Goal: Task Accomplishment & Management: Manage account settings

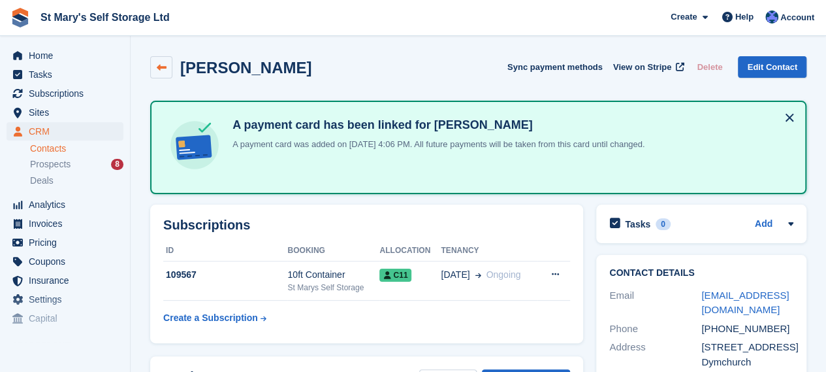
click at [162, 66] on icon at bounding box center [162, 68] width 10 height 10
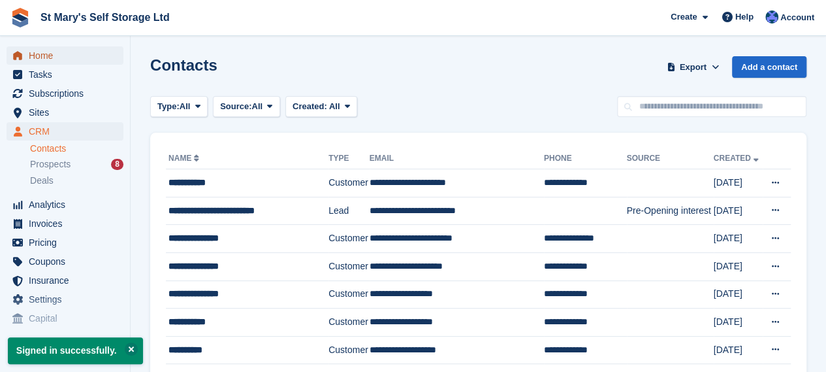
click at [50, 61] on span "Home" at bounding box center [68, 55] width 78 height 18
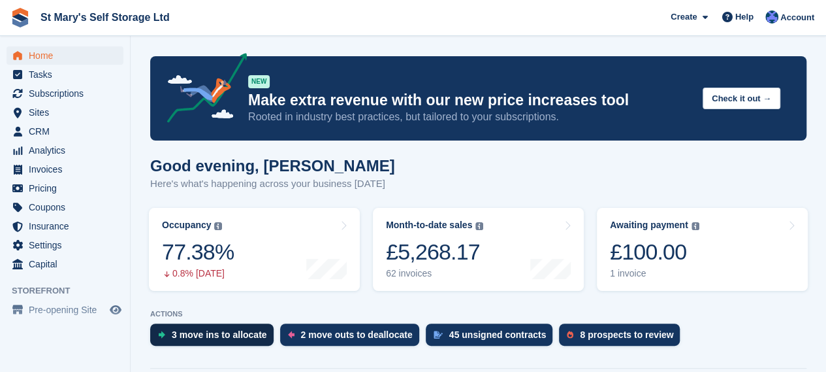
click at [243, 336] on div "3 move ins to allocate" at bounding box center [219, 334] width 95 height 10
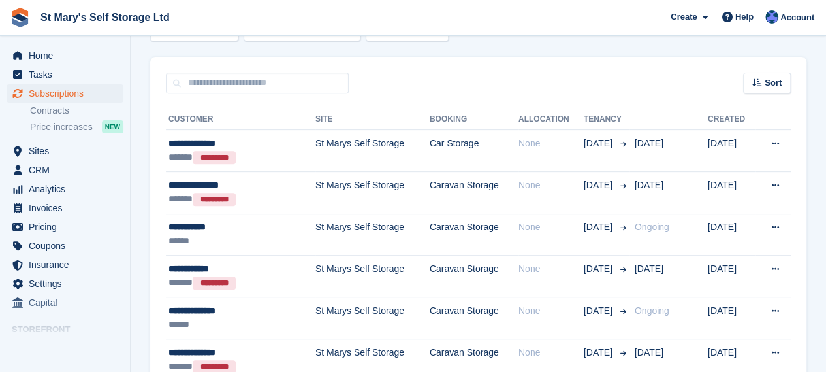
scroll to position [287, 0]
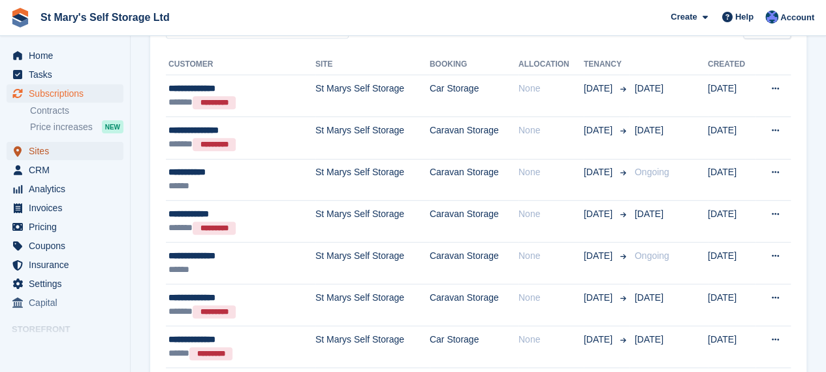
click at [40, 156] on span "Sites" at bounding box center [68, 151] width 78 height 18
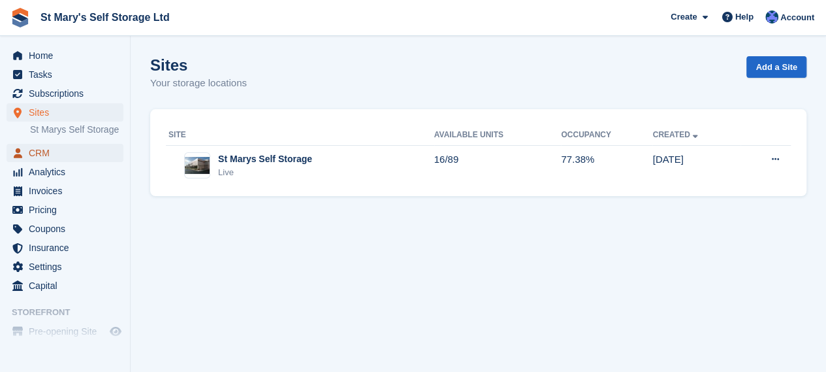
click at [40, 156] on span "CRM" at bounding box center [68, 153] width 78 height 18
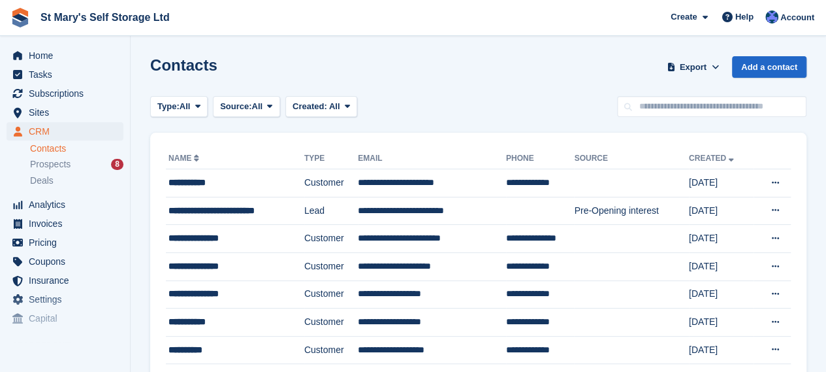
click at [266, 155] on th "Name" at bounding box center [235, 158] width 138 height 21
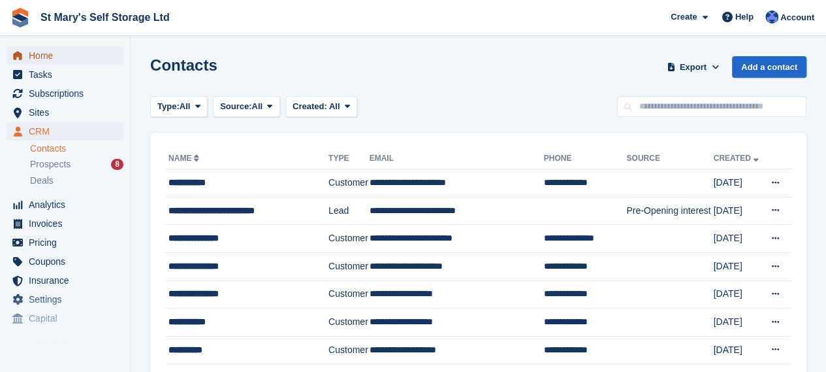
click at [46, 57] on span "Home" at bounding box center [68, 55] width 78 height 18
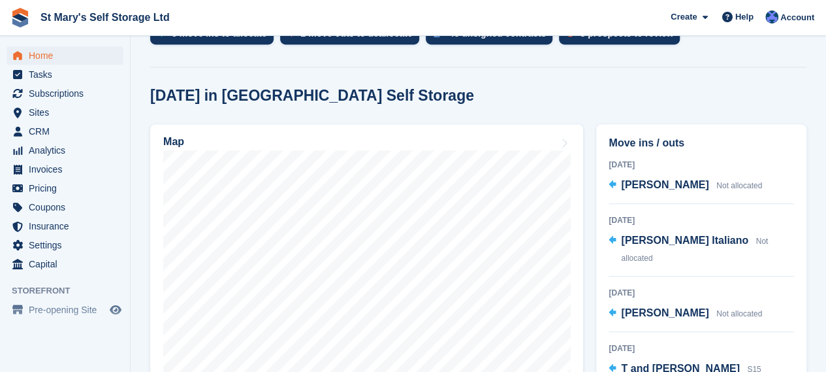
scroll to position [305, 0]
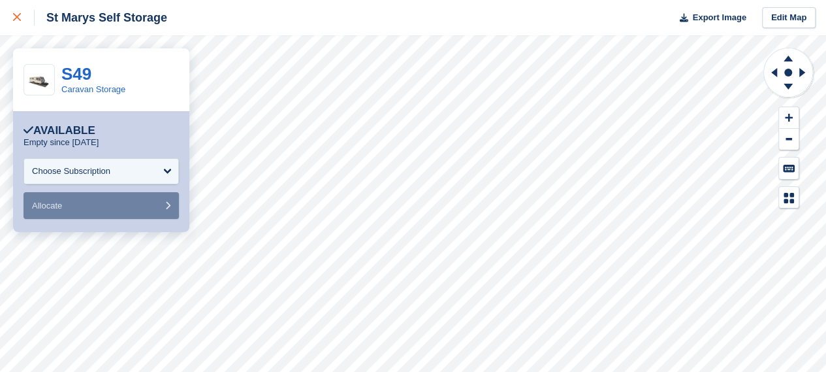
click at [17, 23] on div at bounding box center [24, 18] width 22 height 16
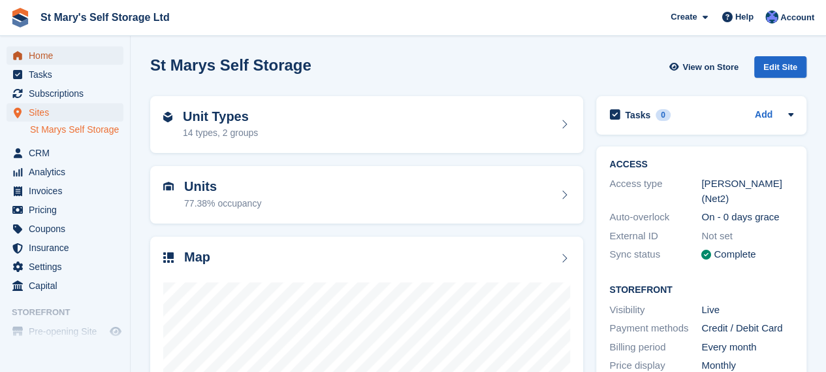
click at [48, 61] on span "Home" at bounding box center [68, 55] width 78 height 18
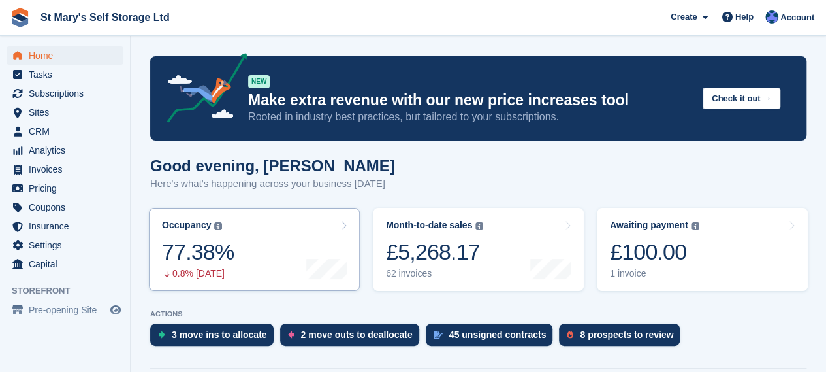
scroll to position [60, 0]
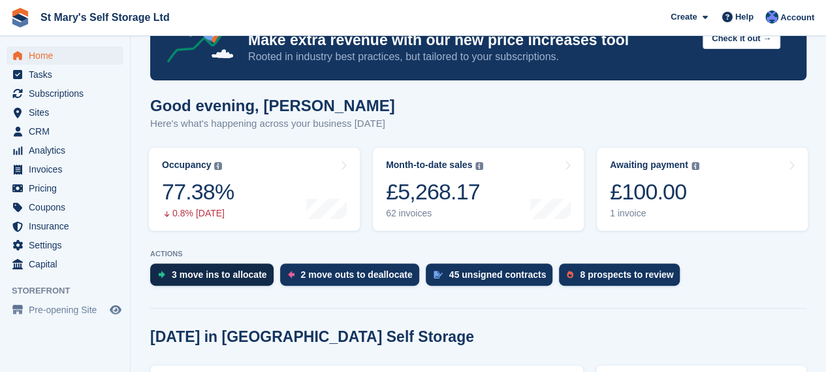
click at [231, 270] on div "3 move ins to allocate" at bounding box center [219, 274] width 95 height 10
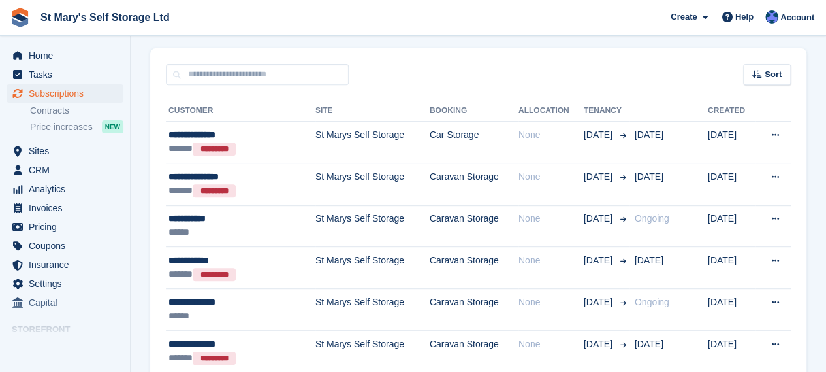
scroll to position [242, 0]
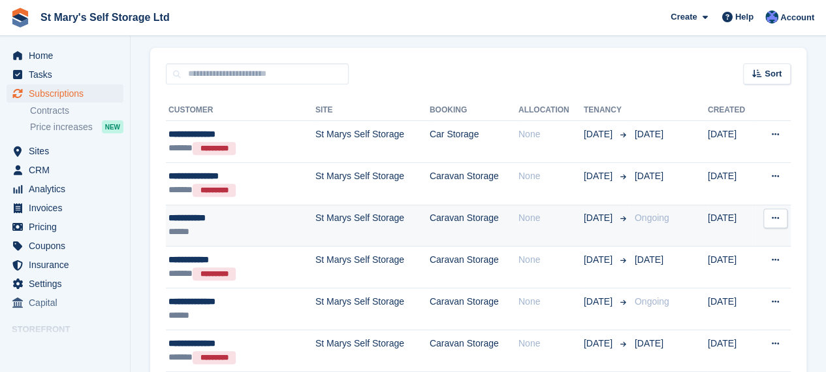
click at [343, 223] on td "St Marys Self Storage" at bounding box center [372, 225] width 114 height 42
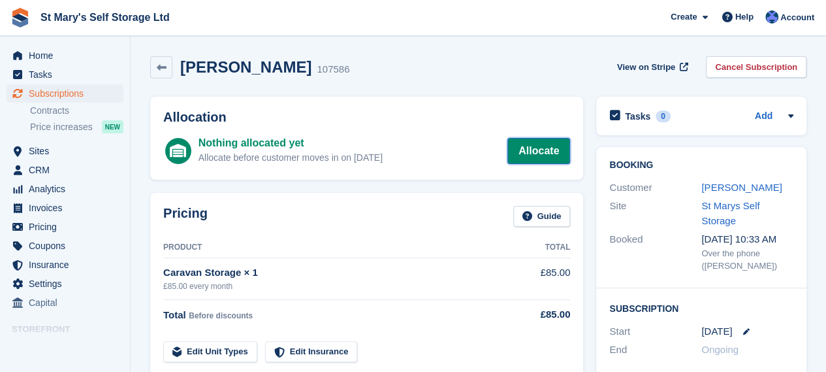
click at [527, 151] on link "Allocate" at bounding box center [538, 151] width 63 height 26
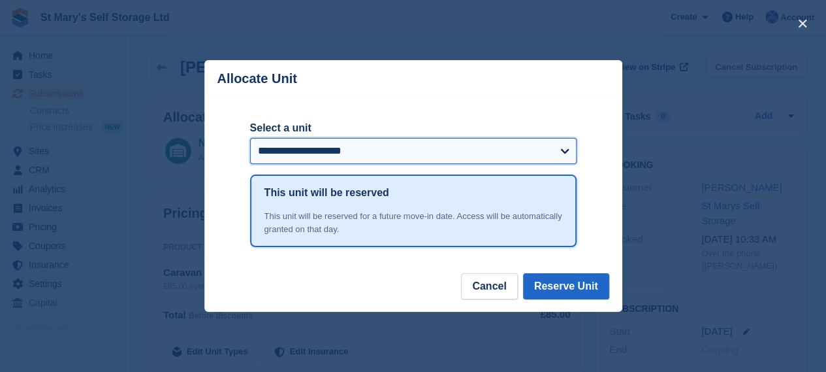
click at [339, 157] on select "**********" at bounding box center [413, 151] width 327 height 26
select select "******"
click at [250, 139] on select "**********" at bounding box center [413, 151] width 327 height 26
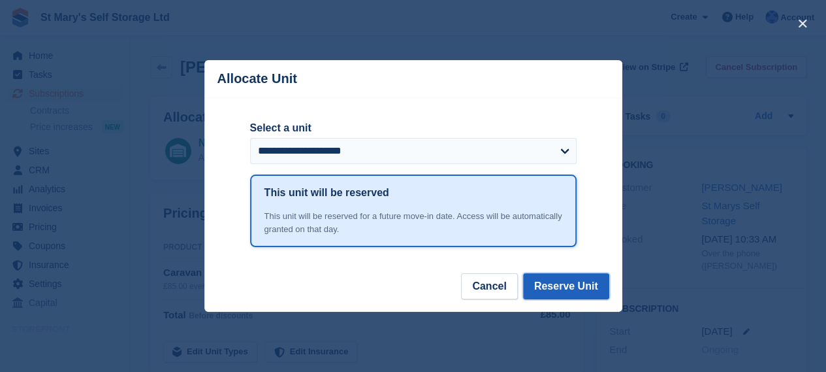
click at [578, 290] on button "Reserve Unit" at bounding box center [566, 286] width 86 height 26
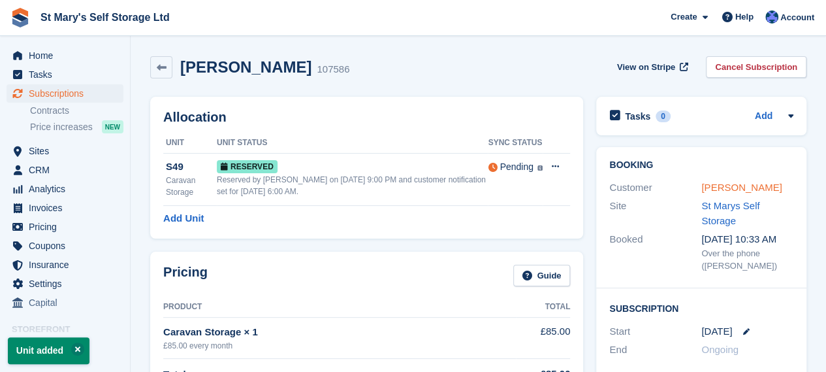
click at [721, 185] on link "[PERSON_NAME]" at bounding box center [741, 187] width 80 height 11
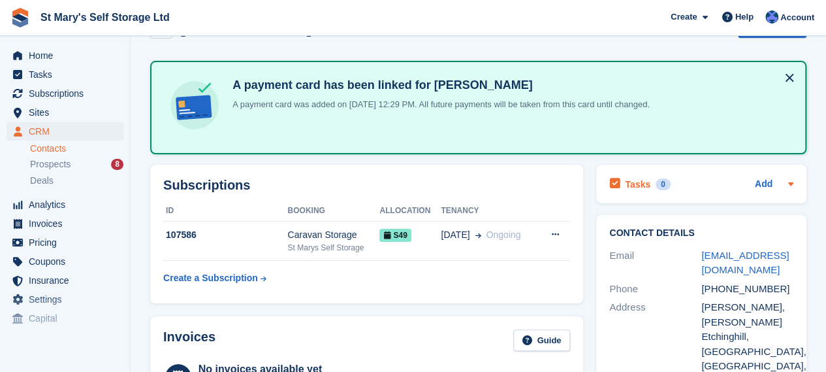
scroll to position [39, 0]
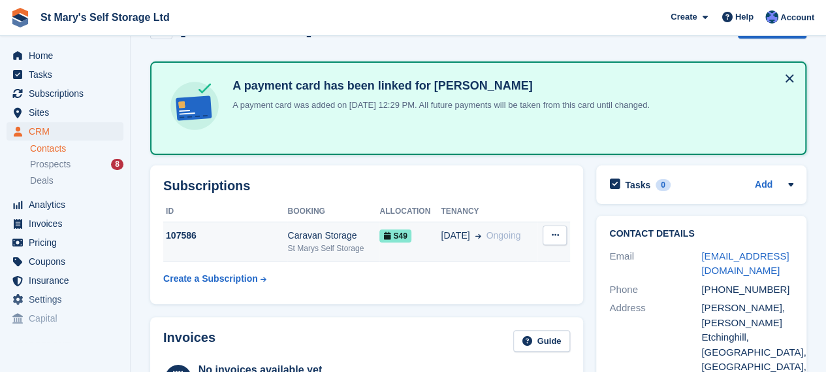
click at [408, 233] on span "S49" at bounding box center [394, 235] width 31 height 13
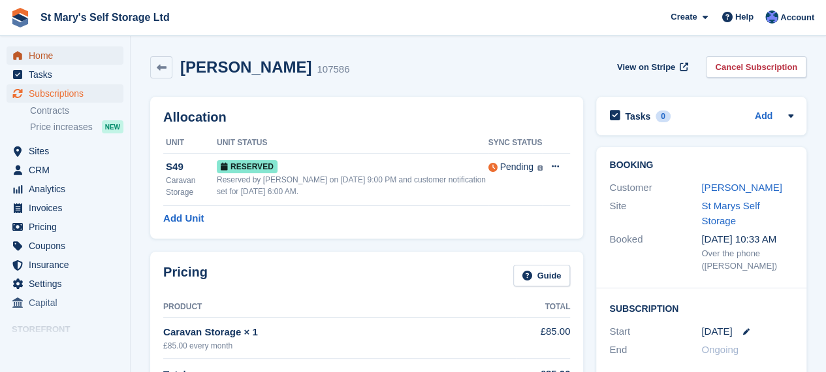
click at [36, 57] on span "Home" at bounding box center [68, 55] width 78 height 18
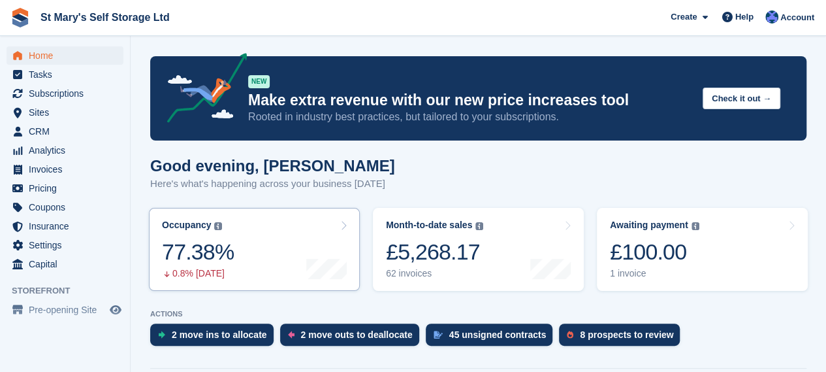
scroll to position [66, 0]
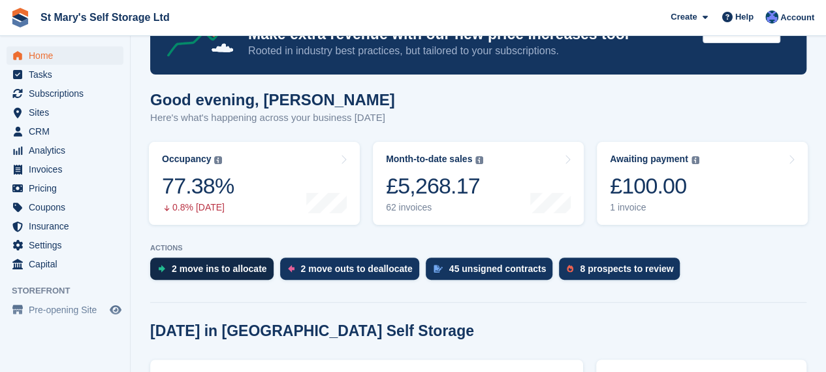
click at [227, 269] on div "2 move ins to allocate" at bounding box center [219, 268] width 95 height 10
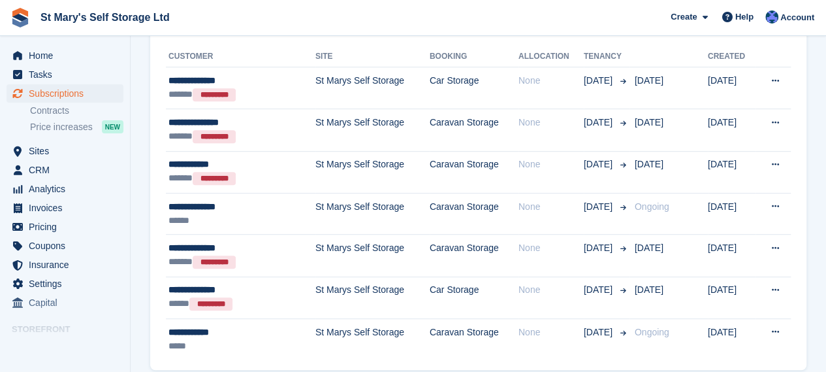
scroll to position [296, 0]
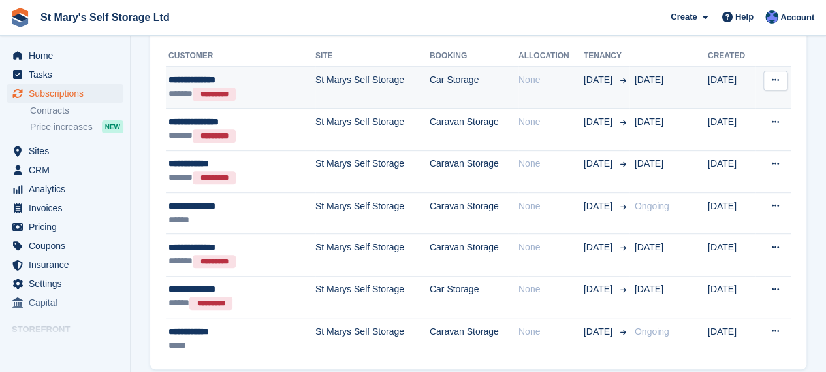
click at [776, 85] on button at bounding box center [776, 81] width 24 height 20
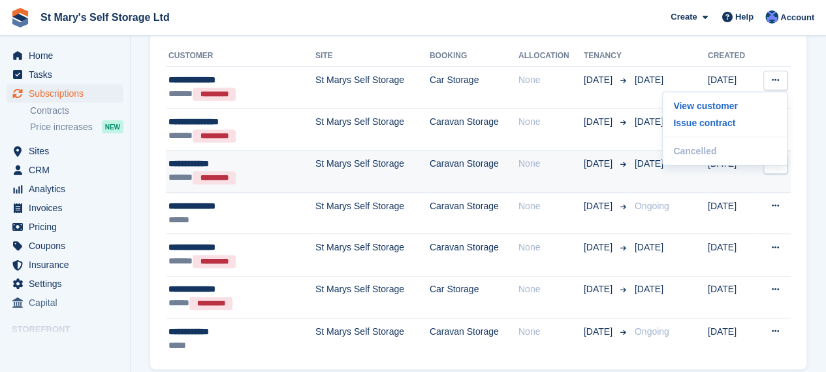
scroll to position [346, 0]
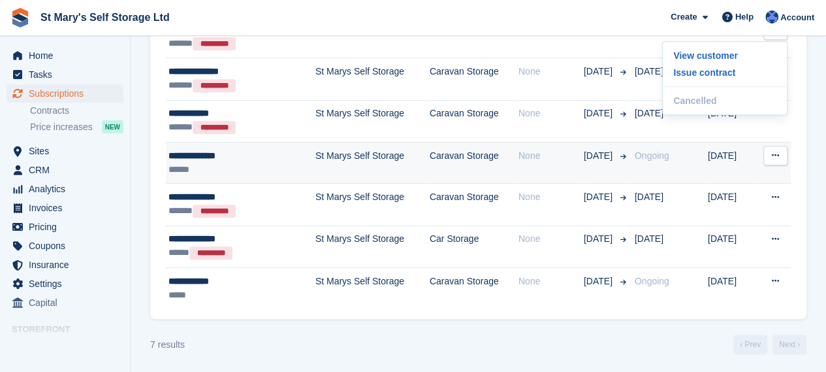
click at [541, 165] on td "None" at bounding box center [551, 163] width 65 height 42
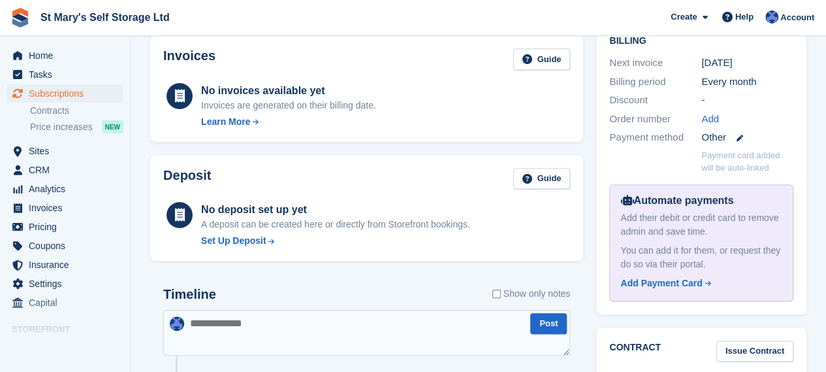
scroll to position [166, 0]
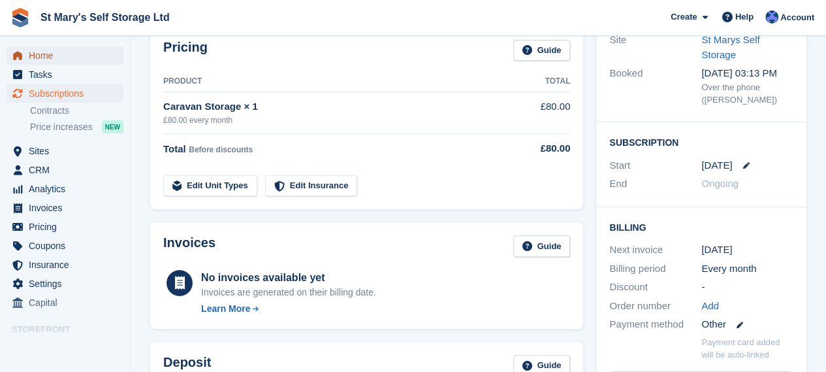
click at [56, 59] on span "Home" at bounding box center [68, 55] width 78 height 18
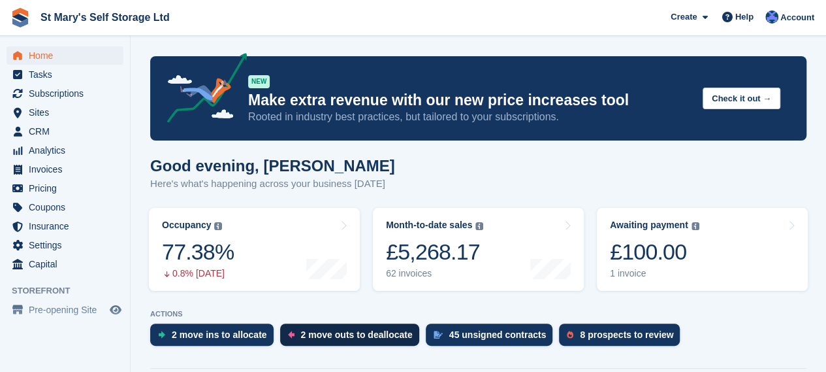
click at [363, 343] on div "2 move outs to deallocate" at bounding box center [349, 334] width 139 height 22
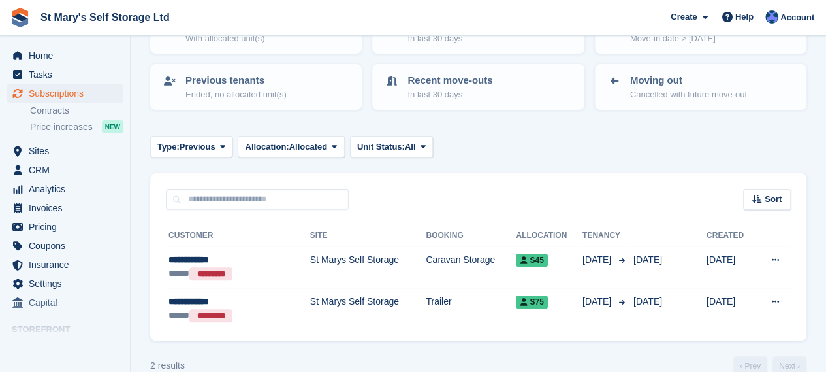
scroll to position [138, 0]
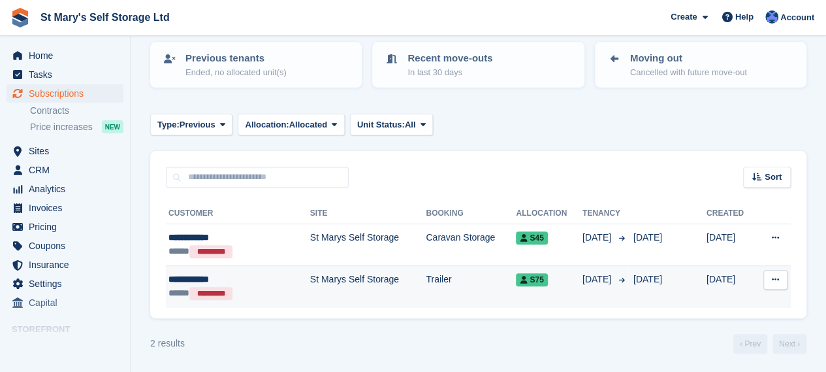
click at [199, 278] on div "**********" at bounding box center [223, 279] width 108 height 14
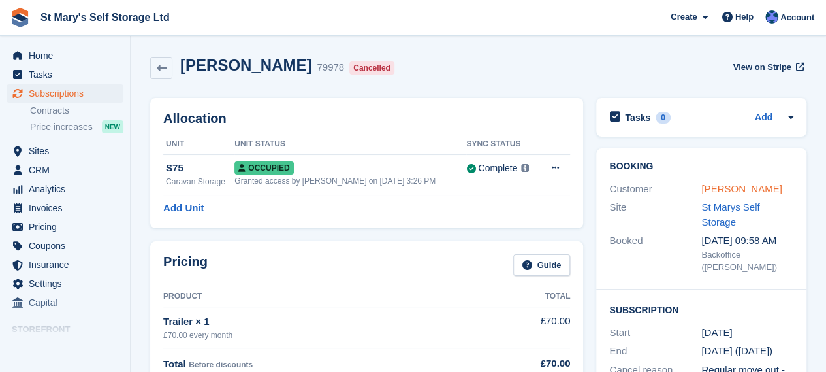
click at [728, 188] on link "P. Griffiths" at bounding box center [741, 188] width 80 height 11
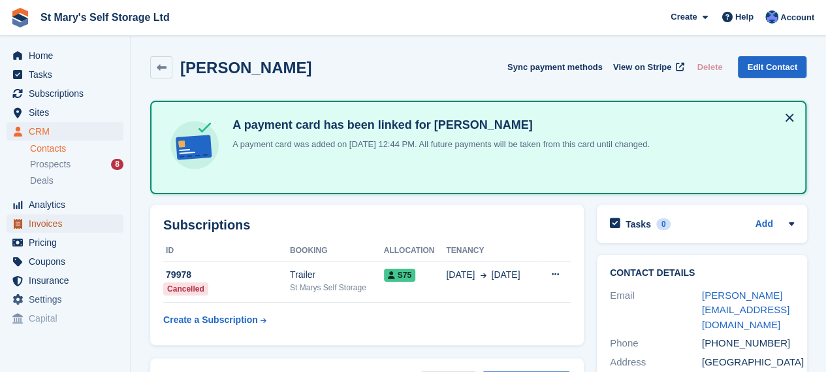
click at [40, 229] on span "Invoices" at bounding box center [68, 223] width 78 height 18
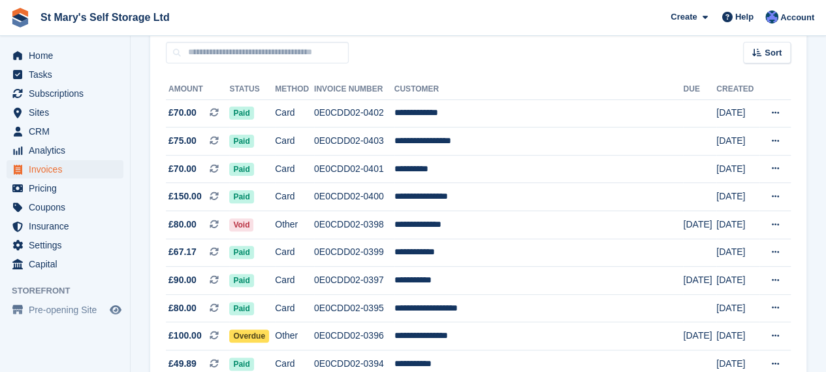
scroll to position [116, 0]
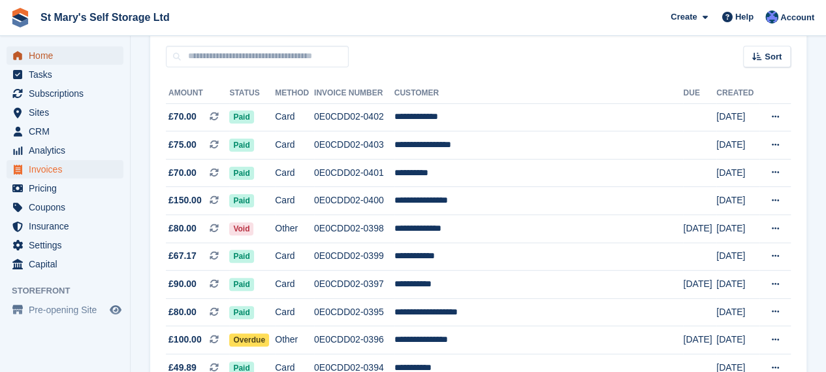
click at [55, 58] on span "Home" at bounding box center [68, 55] width 78 height 18
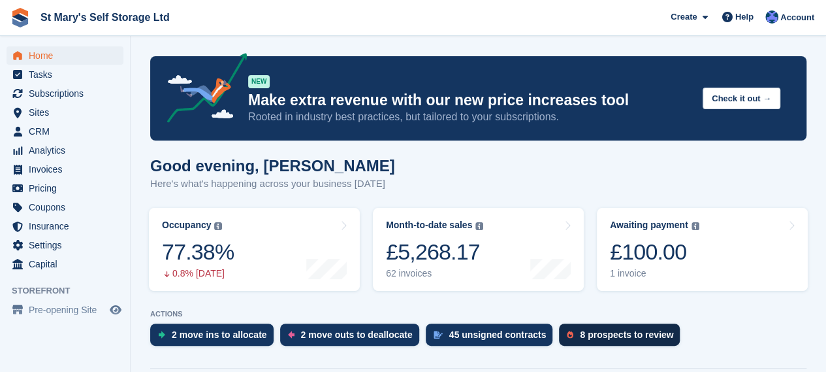
click at [593, 340] on div "8 prospects to review" at bounding box center [626, 334] width 93 height 10
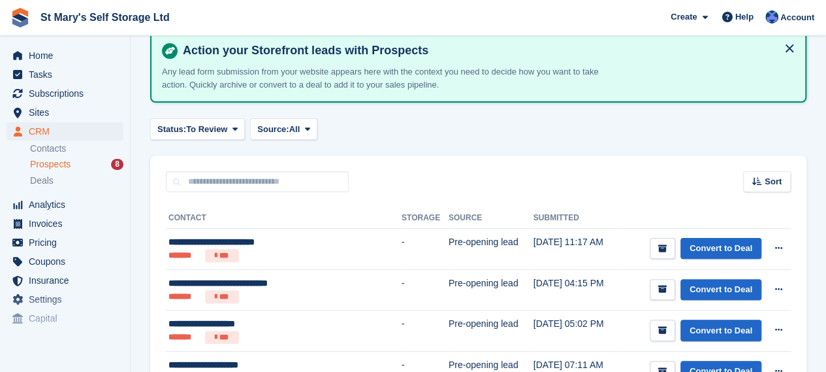
scroll to position [65, 0]
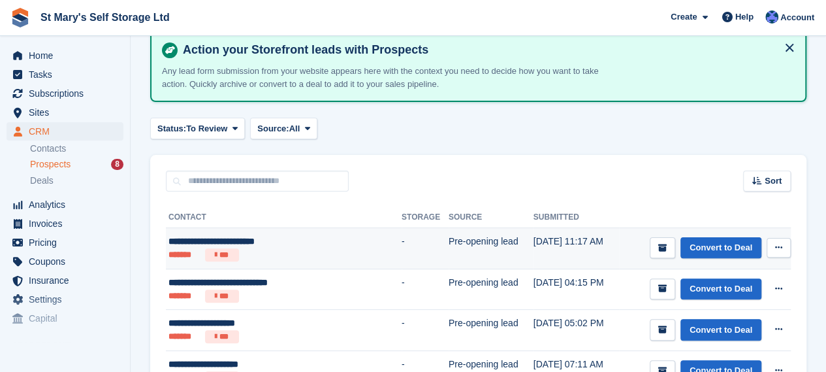
click at [780, 240] on button at bounding box center [779, 248] width 24 height 20
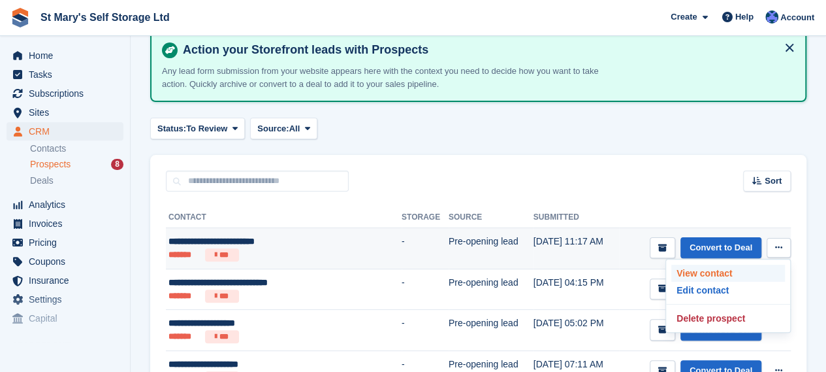
click at [697, 272] on p "View contact" at bounding box center [728, 273] width 114 height 17
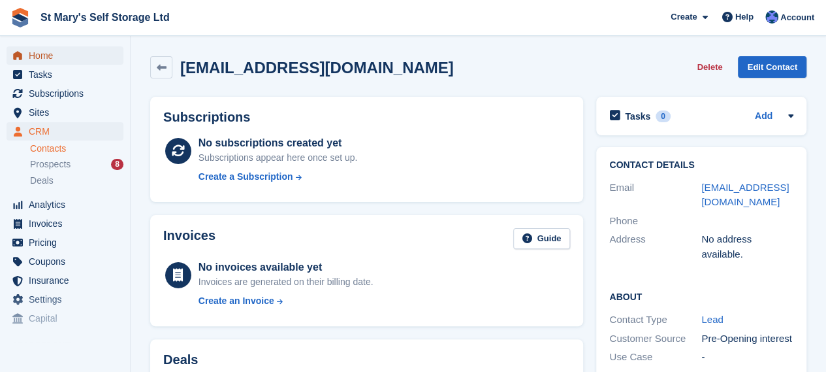
click at [51, 60] on span "Home" at bounding box center [68, 55] width 78 height 18
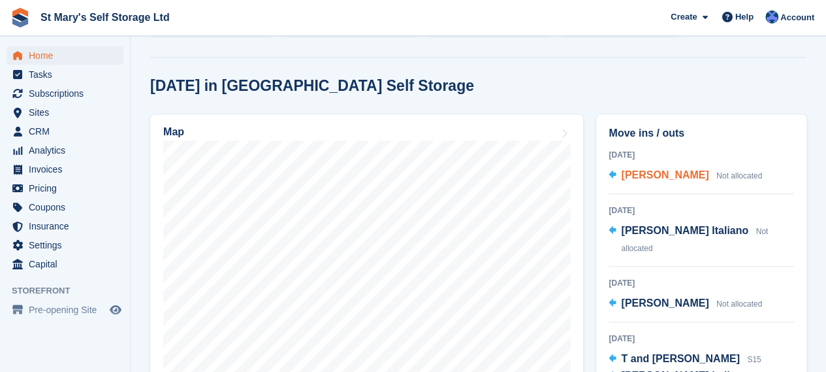
click at [725, 174] on span "Not allocated" at bounding box center [740, 175] width 46 height 9
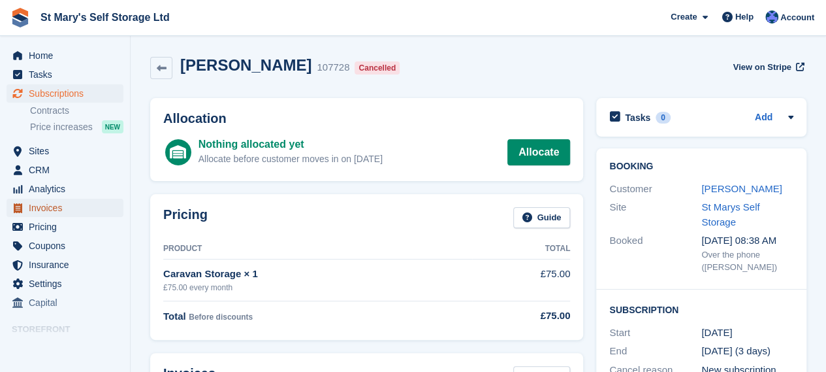
click at [51, 207] on span "Invoices" at bounding box center [68, 208] width 78 height 18
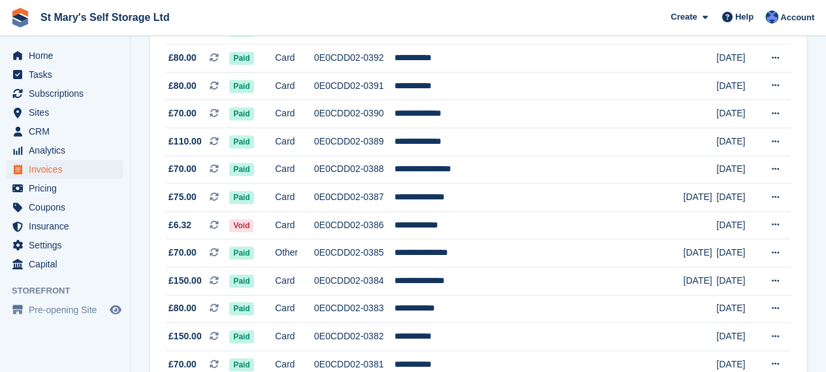
scroll to position [481, 0]
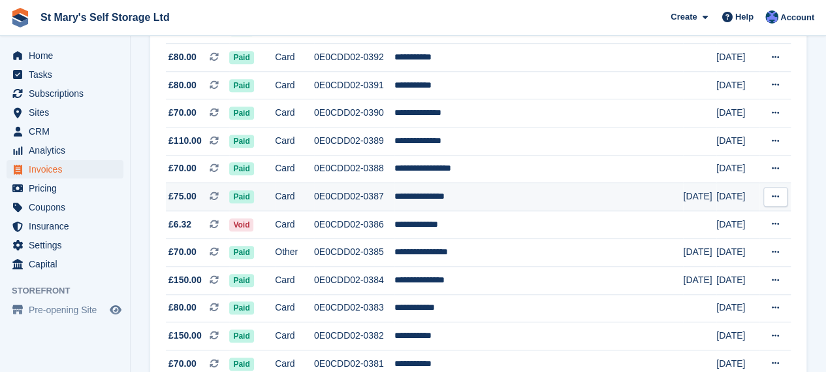
click at [428, 199] on td "**********" at bounding box center [539, 197] width 289 height 28
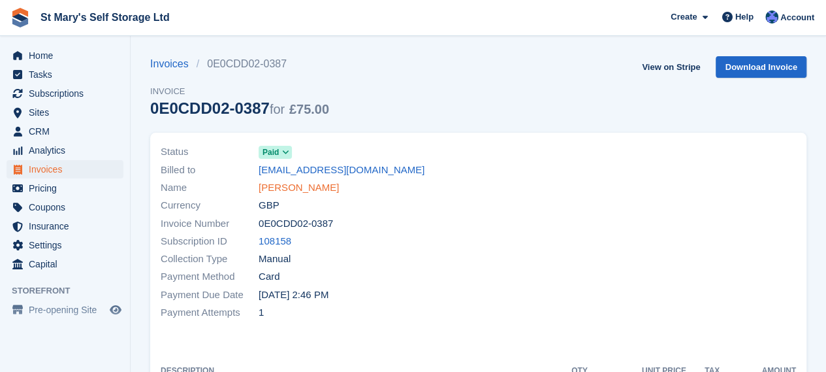
click at [299, 191] on link "[PERSON_NAME]" at bounding box center [299, 187] width 80 height 15
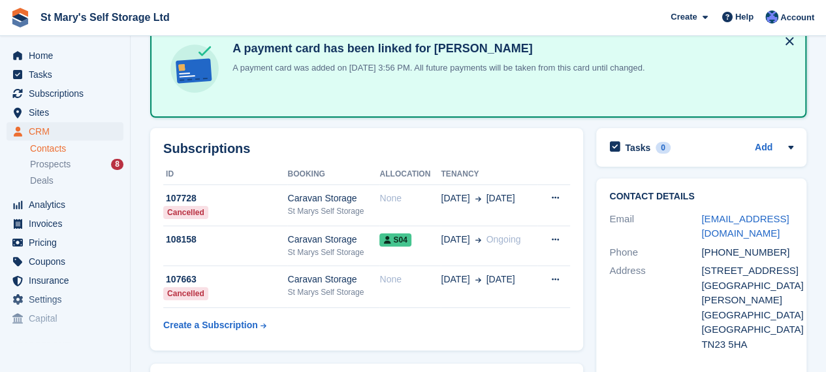
scroll to position [77, 0]
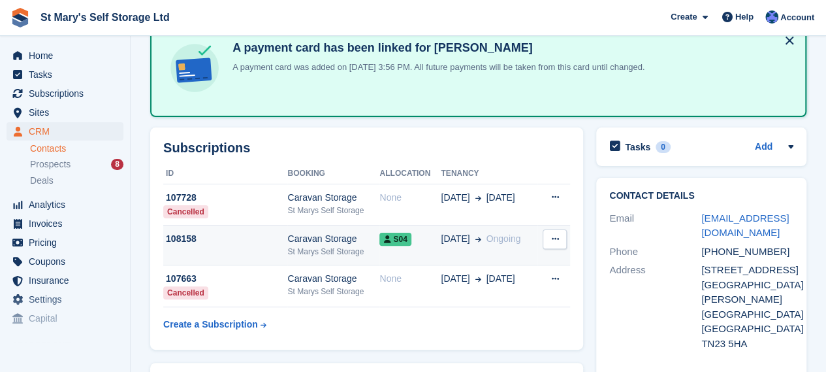
click at [320, 253] on div "St Marys Self Storage" at bounding box center [333, 252] width 92 height 12
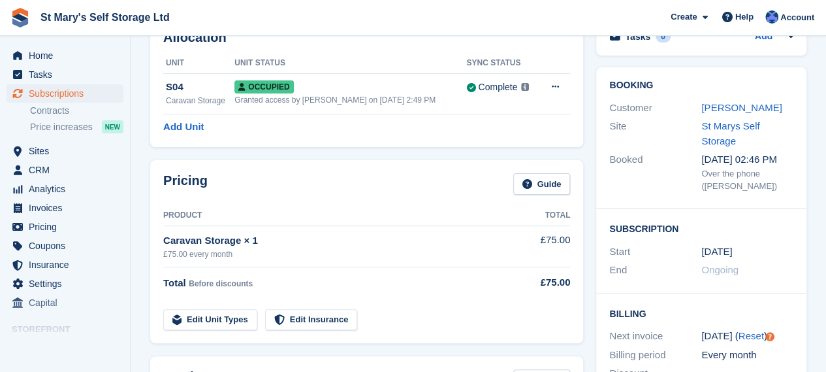
scroll to position [78, 0]
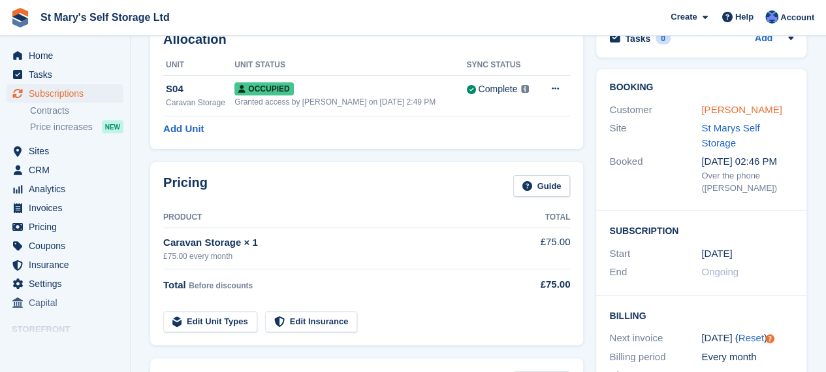
click at [741, 106] on link "[PERSON_NAME]" at bounding box center [741, 109] width 80 height 11
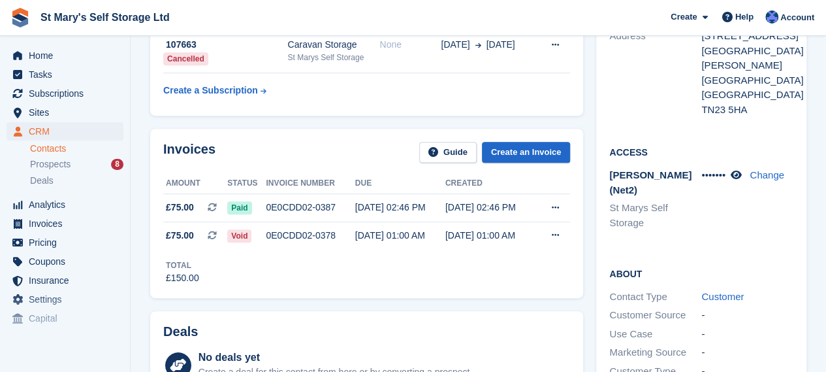
scroll to position [316, 0]
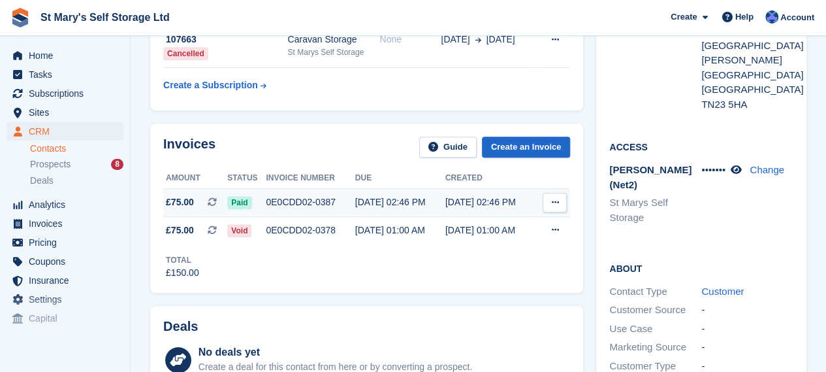
click at [385, 202] on div "[DATE] 02:46 PM" at bounding box center [400, 202] width 90 height 14
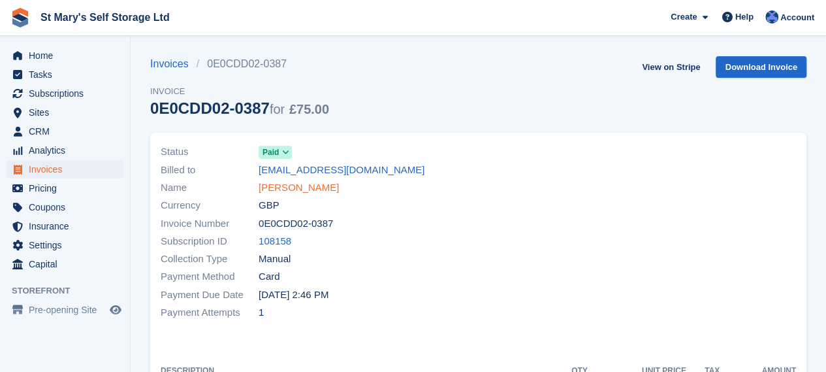
click at [305, 184] on link "[PERSON_NAME]" at bounding box center [299, 187] width 80 height 15
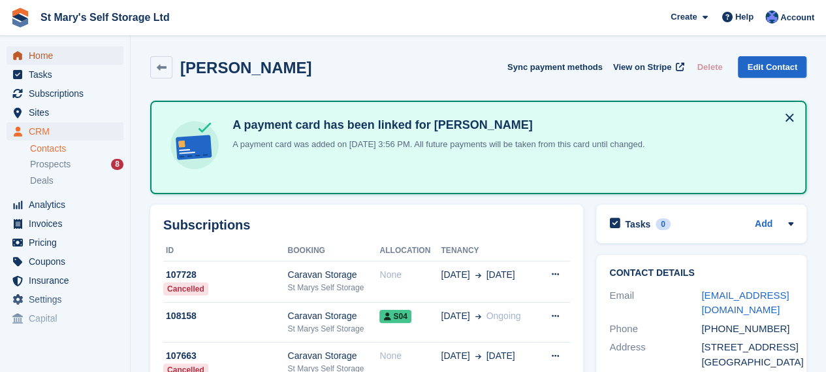
click at [54, 57] on span "Home" at bounding box center [68, 55] width 78 height 18
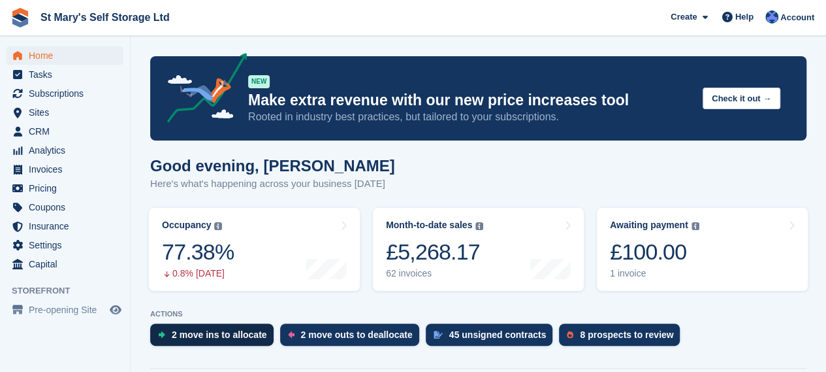
click at [234, 344] on div "2 move ins to allocate" at bounding box center [211, 334] width 123 height 22
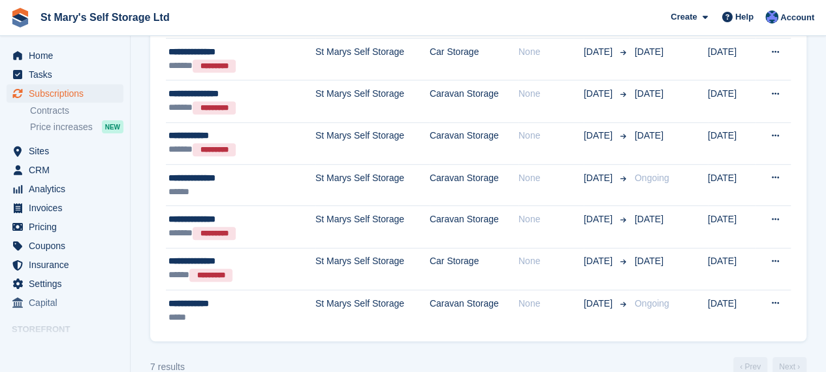
scroll to position [325, 0]
click at [57, 120] on div "Price increases NEW" at bounding box center [76, 126] width 93 height 13
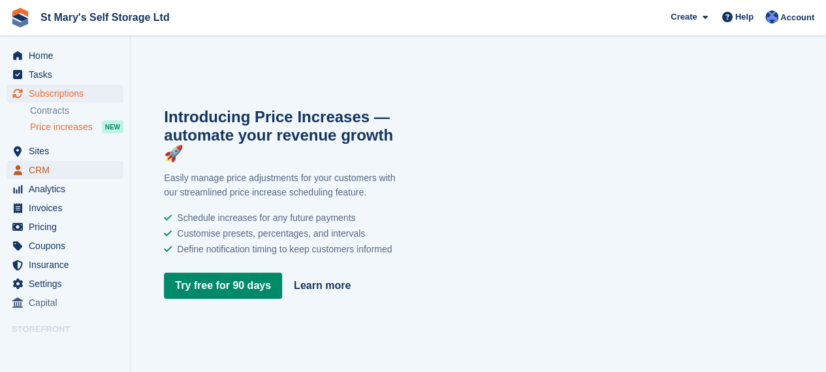
click at [42, 167] on span "CRM" at bounding box center [68, 170] width 78 height 18
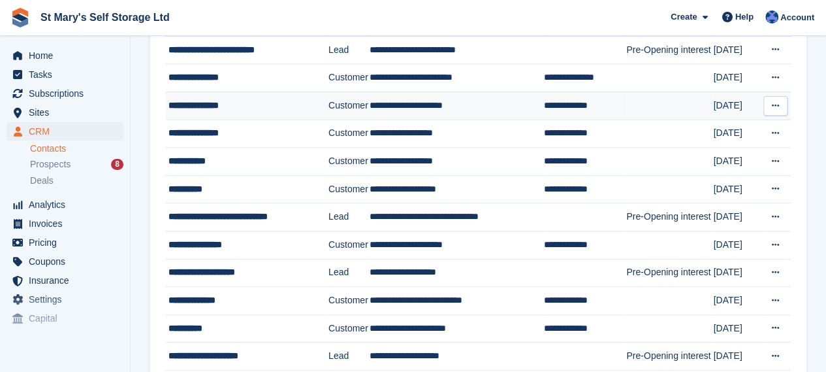
scroll to position [161, 0]
